Goal: Task Accomplishment & Management: Manage account settings

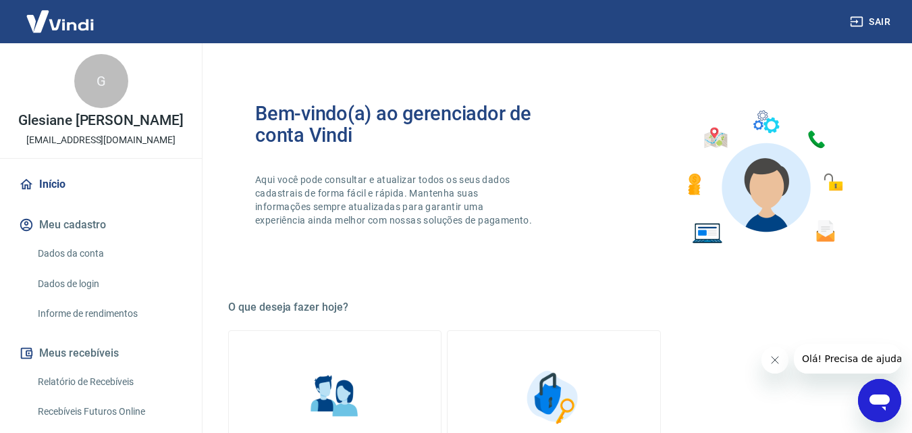
click at [55, 22] on img at bounding box center [60, 21] width 88 height 41
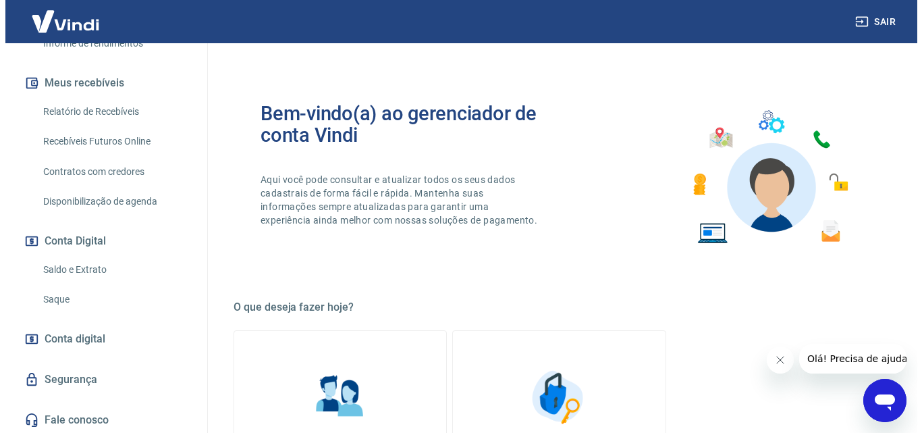
scroll to position [272, 0]
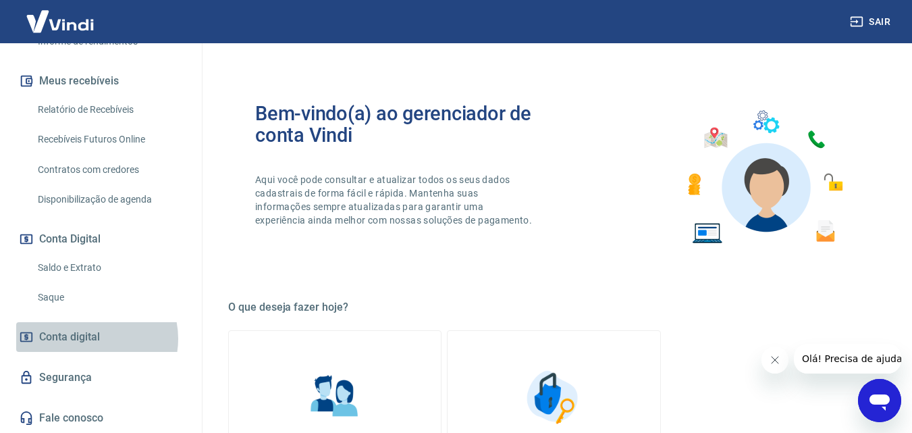
click at [90, 338] on span "Conta digital" at bounding box center [69, 336] width 61 height 19
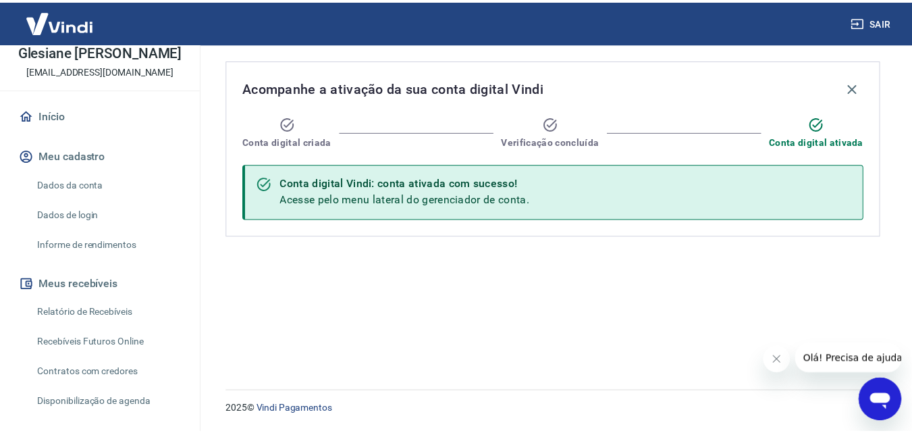
scroll to position [2, 0]
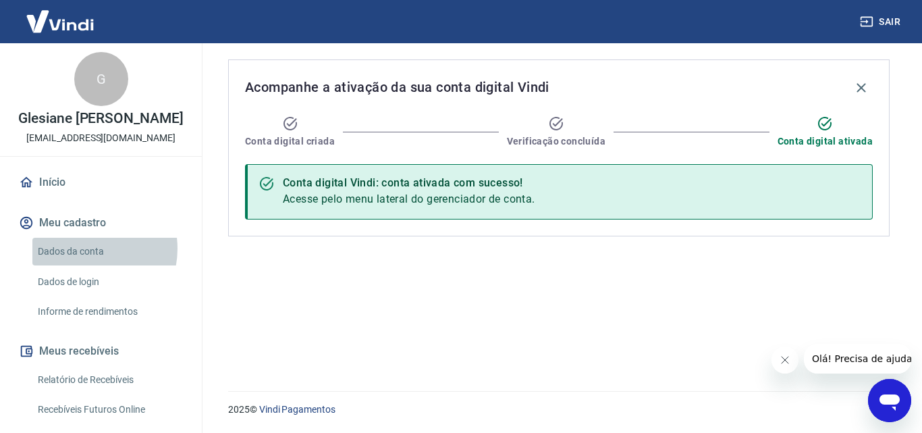
click at [83, 248] on link "Dados da conta" at bounding box center [108, 252] width 153 height 28
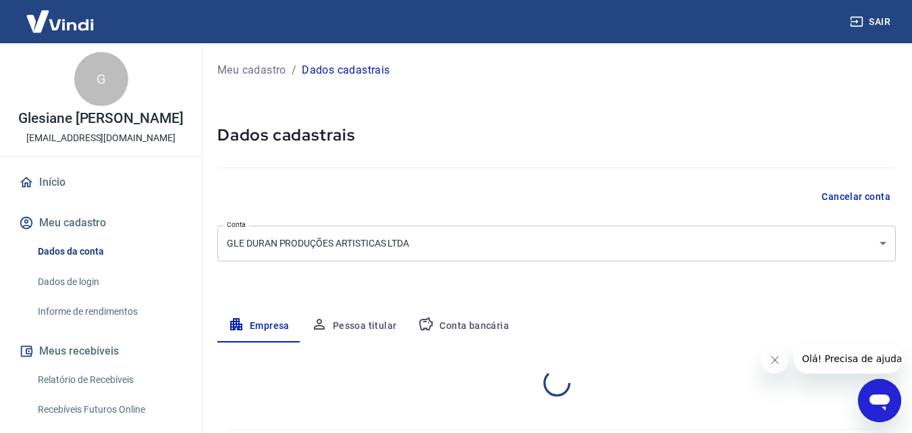
select select "RS"
select select "business"
click at [33, 185] on icon at bounding box center [26, 182] width 15 height 15
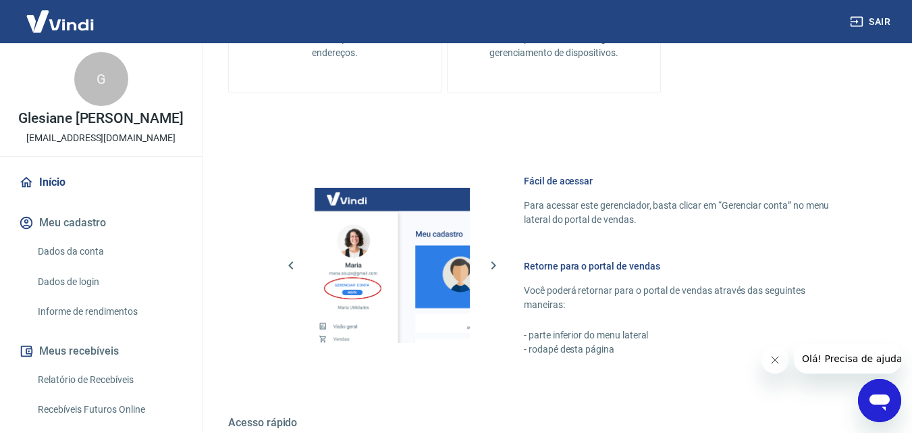
scroll to position [675, 0]
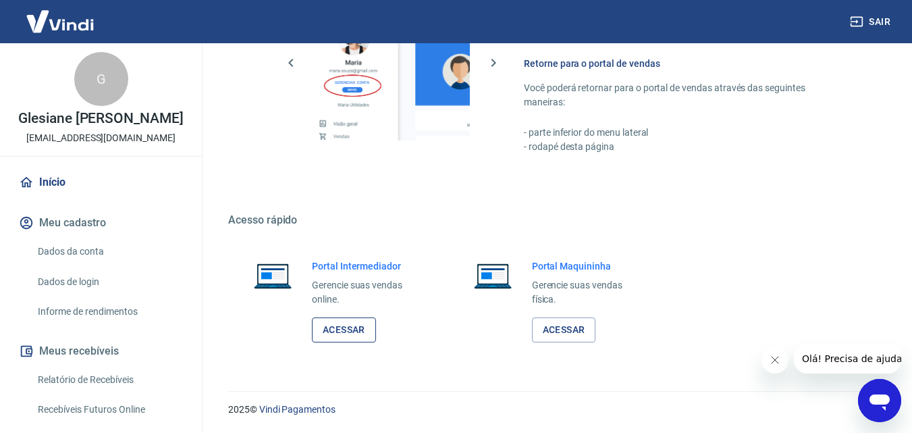
click at [346, 322] on link "Acessar" at bounding box center [344, 329] width 64 height 25
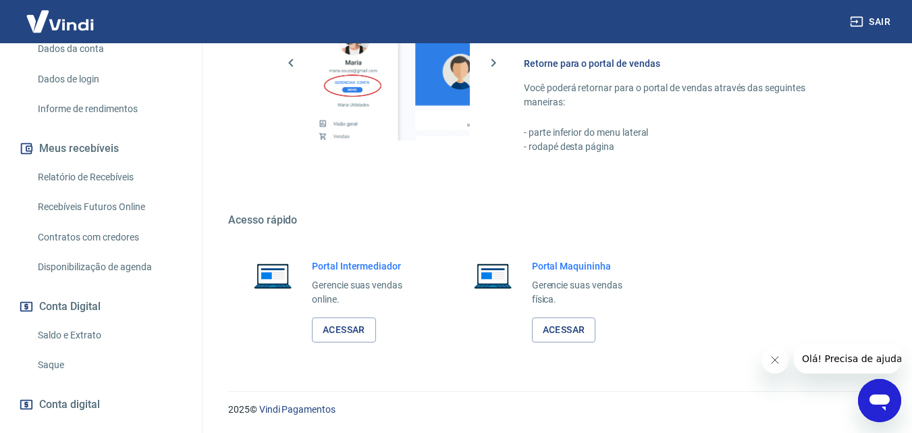
scroll to position [272, 0]
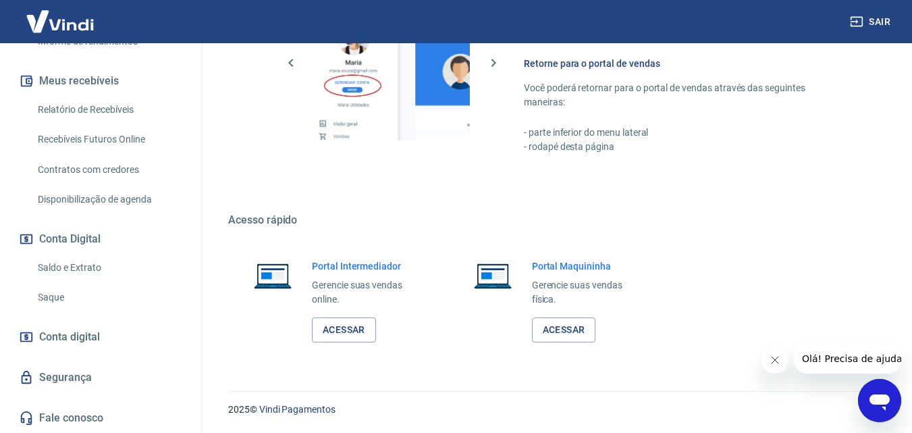
click at [62, 335] on span "Conta digital" at bounding box center [69, 336] width 61 height 19
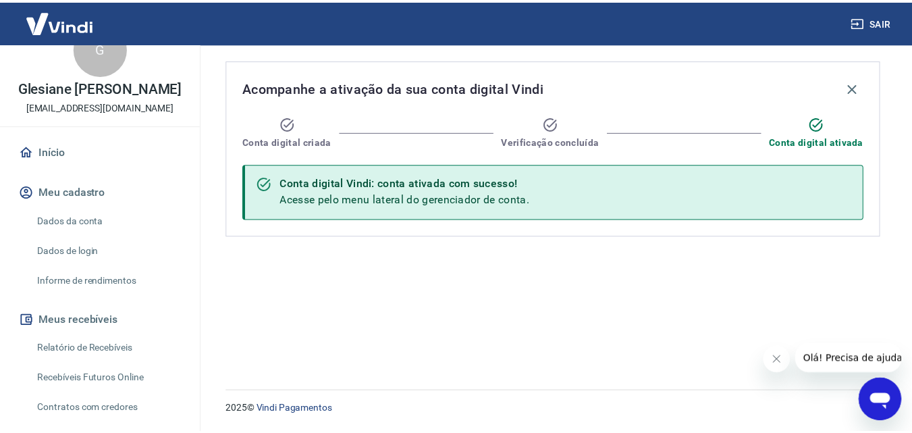
scroll to position [2, 0]
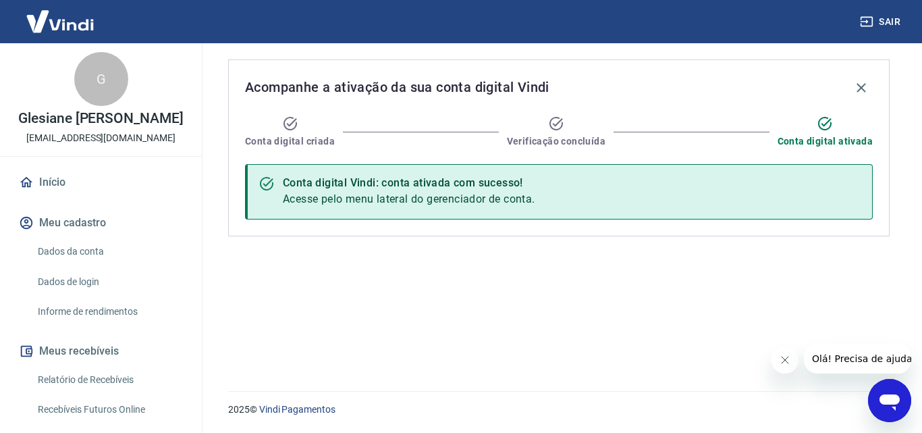
click at [55, 175] on link "Início" at bounding box center [100, 182] width 169 height 30
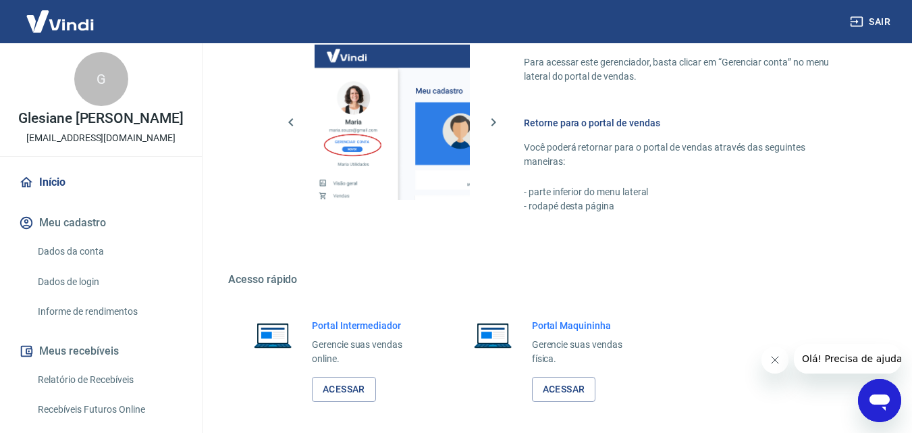
scroll to position [675, 0]
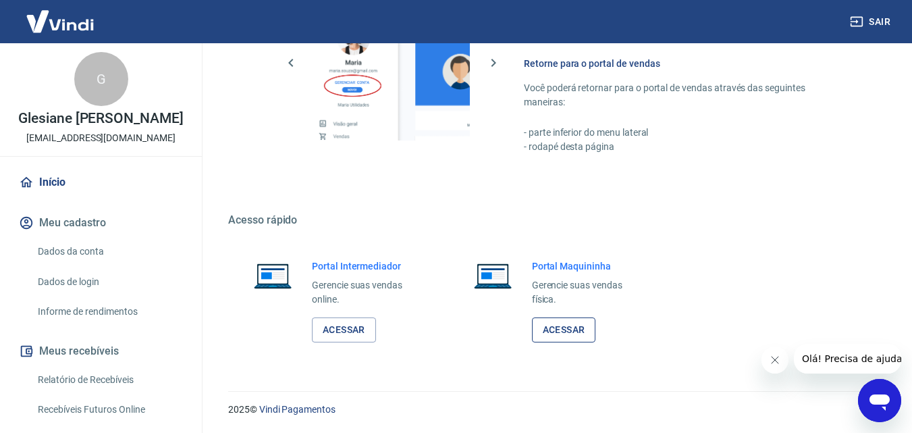
click at [575, 337] on link "Acessar" at bounding box center [564, 329] width 64 height 25
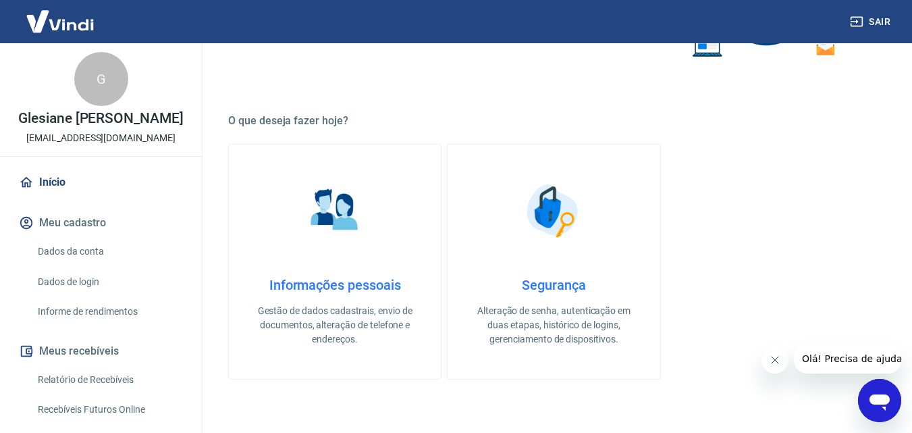
scroll to position [203, 0]
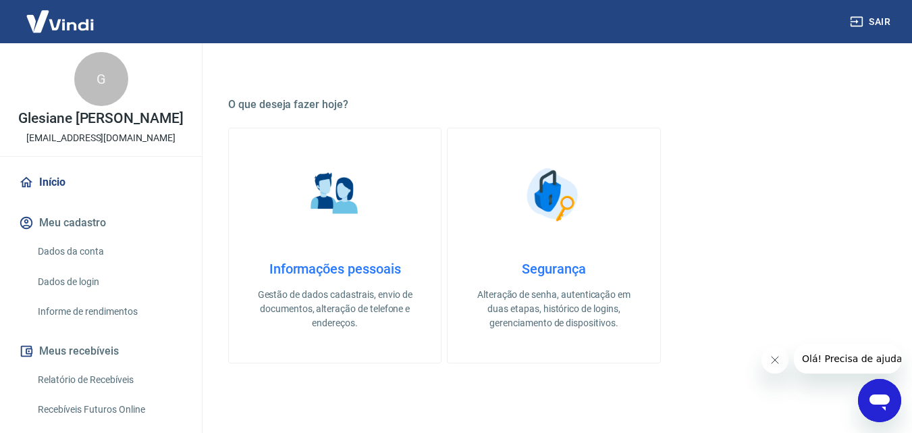
click at [342, 271] on h4 "Informações pessoais" at bounding box center [334, 269] width 169 height 16
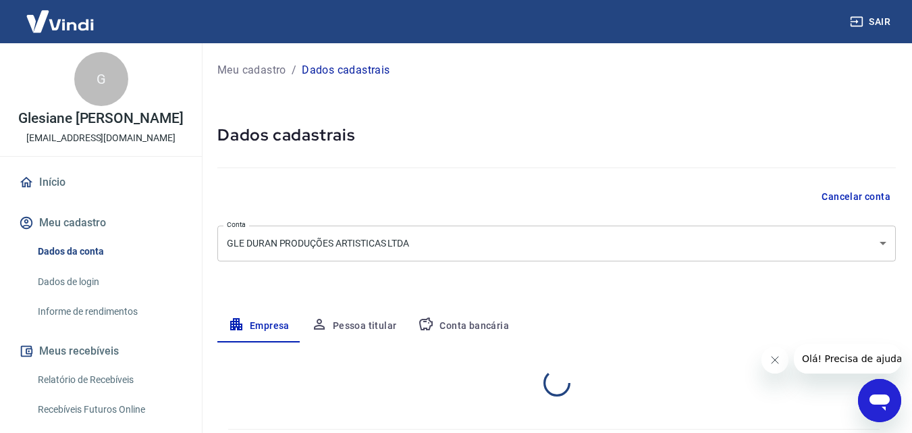
select select "RS"
select select "business"
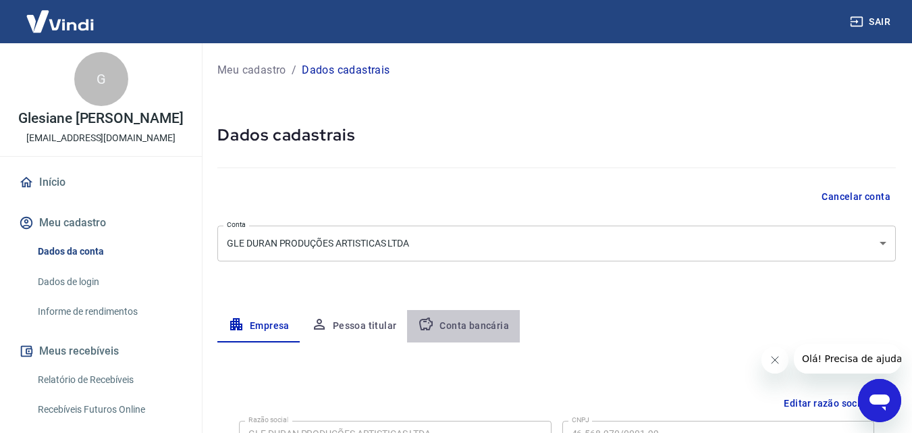
click at [478, 326] on button "Conta bancária" at bounding box center [463, 326] width 113 height 32
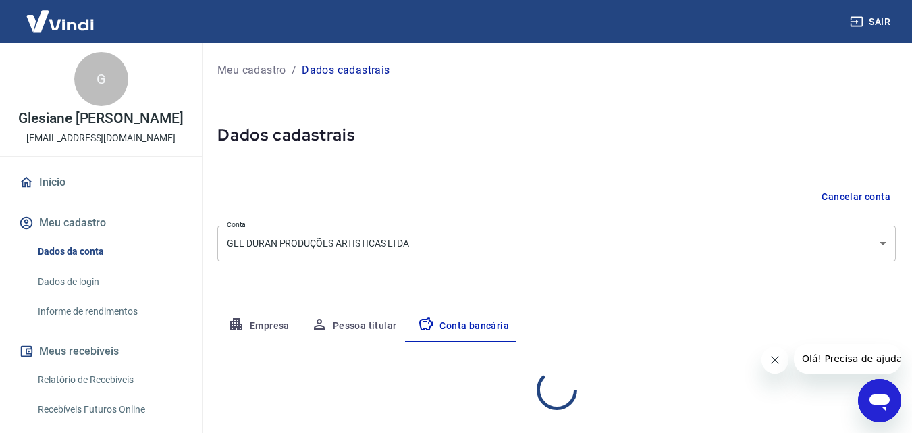
select select "1"
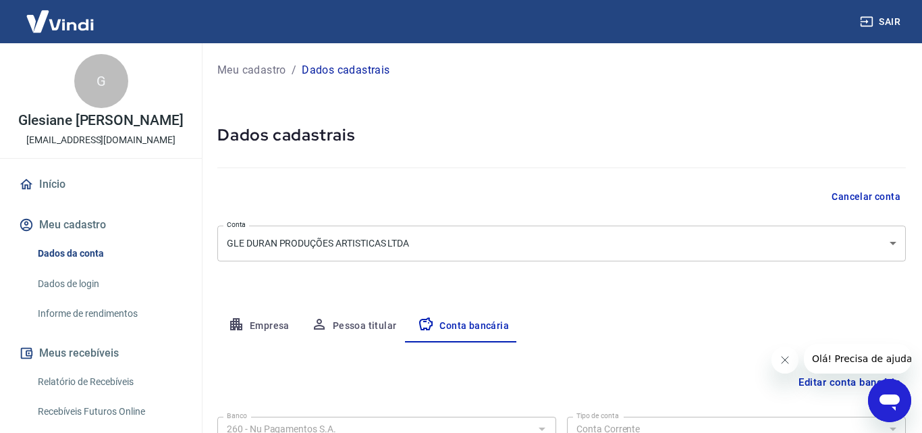
click at [856, 246] on body "Sair G [PERSON_NAME] [EMAIL_ADDRESS][DOMAIN_NAME] Início Meu cadastro Dados da …" at bounding box center [461, 216] width 922 height 433
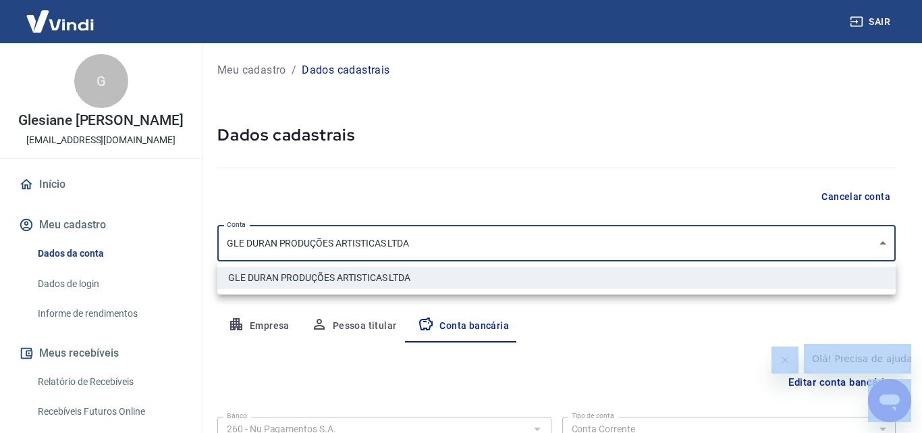
click at [856, 246] on div at bounding box center [461, 216] width 922 height 433
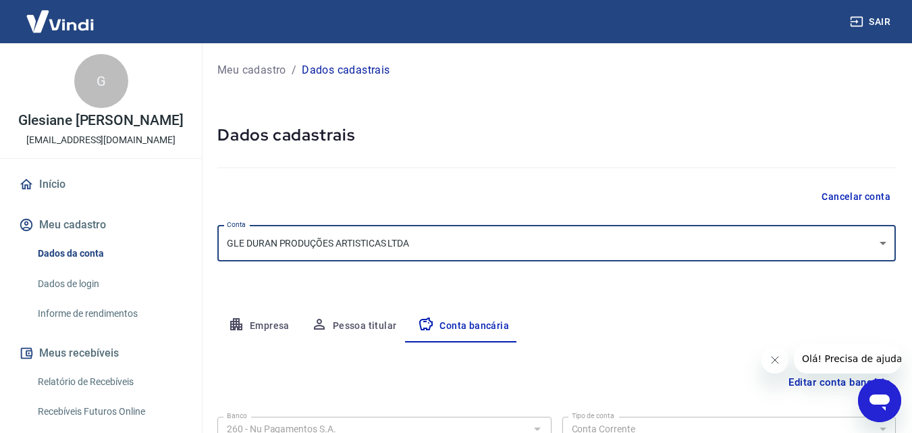
click at [736, 130] on h5 "Dados cadastrais" at bounding box center [556, 135] width 679 height 22
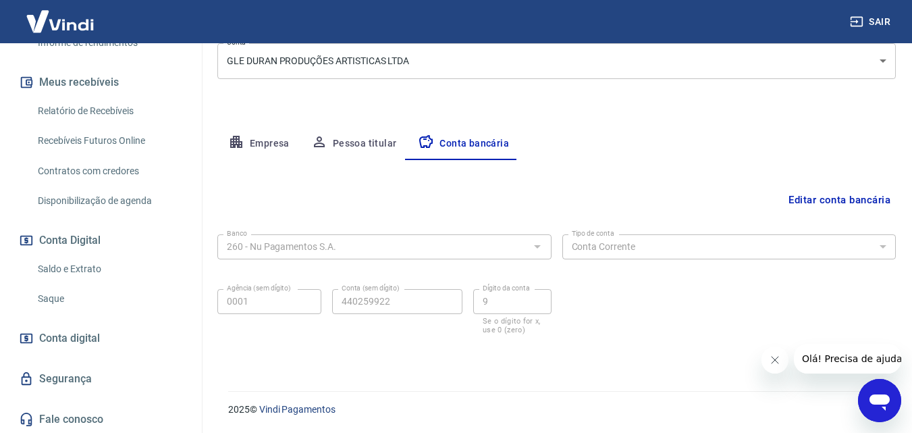
scroll to position [272, 0]
click at [63, 386] on link "Segurança" at bounding box center [100, 378] width 169 height 30
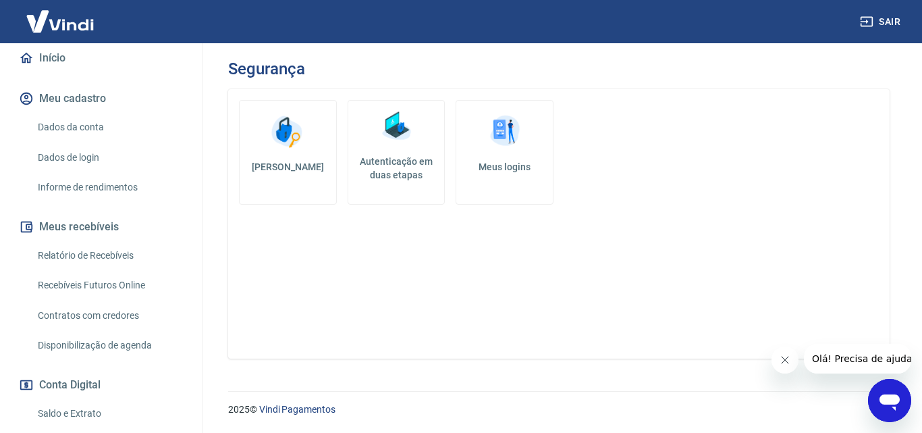
scroll to position [135, 0]
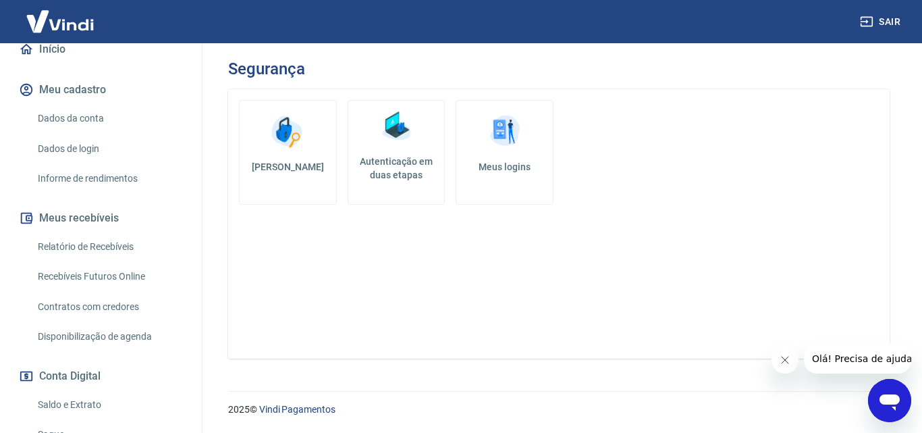
click at [98, 276] on link "Recebíveis Futuros Online" at bounding box center [108, 277] width 153 height 28
